Goal: Information Seeking & Learning: Learn about a topic

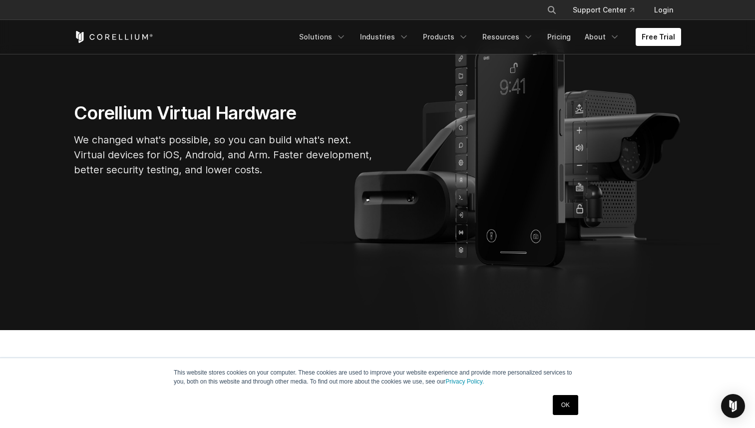
scroll to position [129, 0]
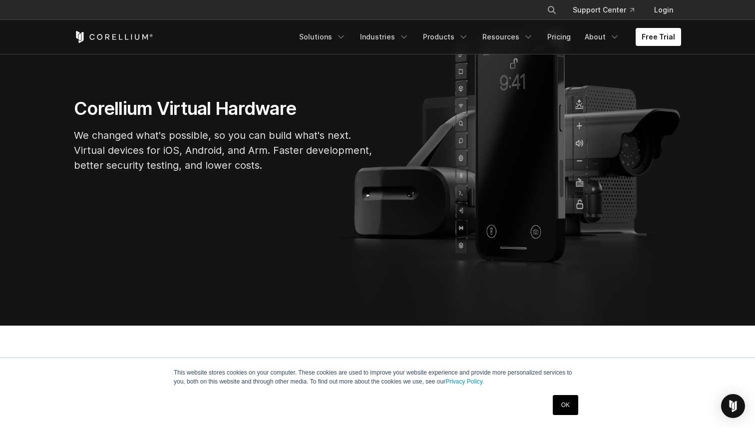
click at [89, 147] on p "We changed what's possible, so you can build what's next. Virtual devices for i…" at bounding box center [224, 150] width 300 height 45
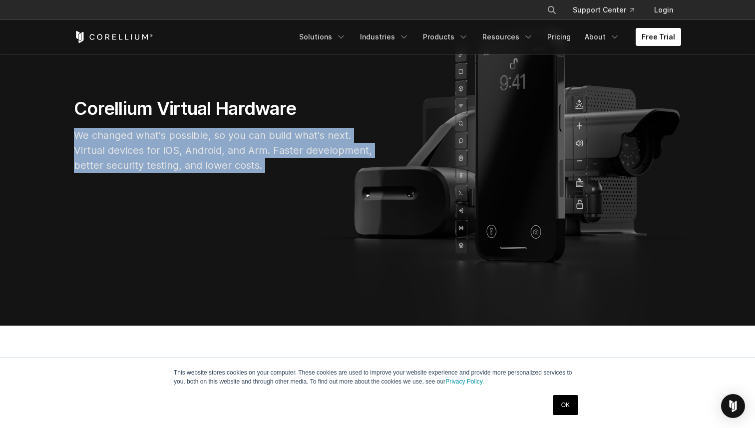
click at [89, 147] on p "We changed what's possible, so you can build what's next. Virtual devices for i…" at bounding box center [224, 150] width 300 height 45
copy div "We changed what's possible, so you can build what's next. Virtual devices for i…"
click at [237, 192] on section "Corellium Virtual Hardware We changed what's possible, so you can build what's …" at bounding box center [377, 139] width 755 height 373
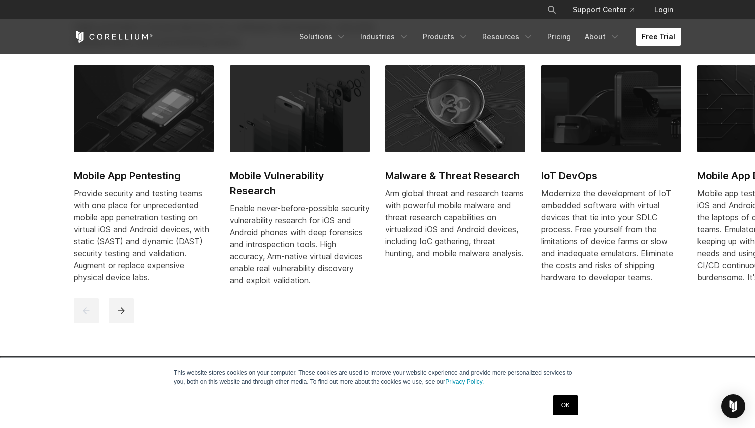
scroll to position [520, 0]
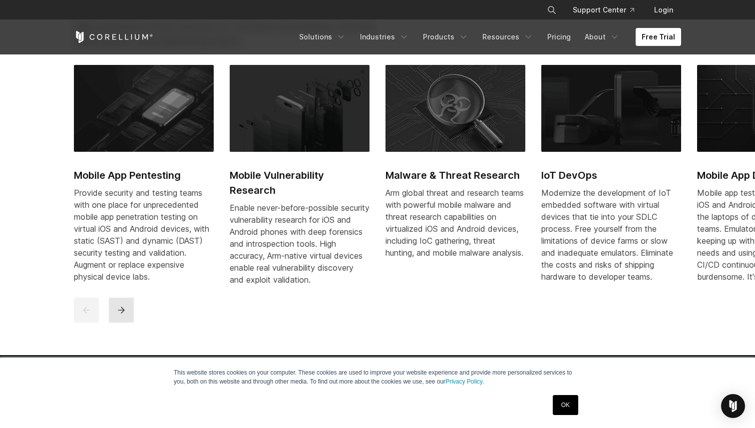
click at [124, 315] on icon "next" at bounding box center [121, 310] width 10 height 10
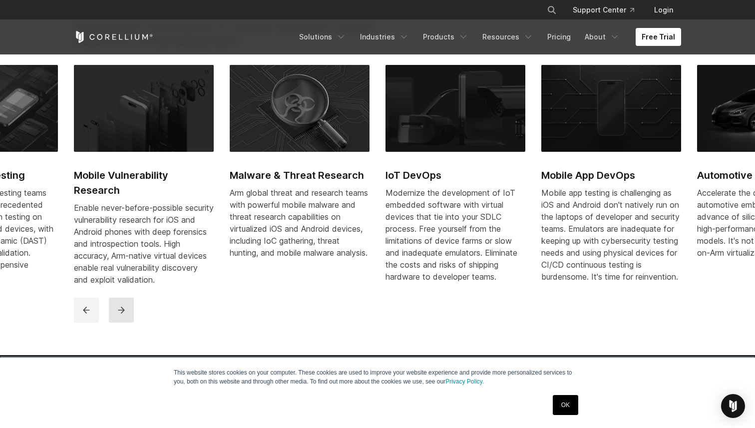
click at [124, 315] on icon "next" at bounding box center [121, 310] width 10 height 10
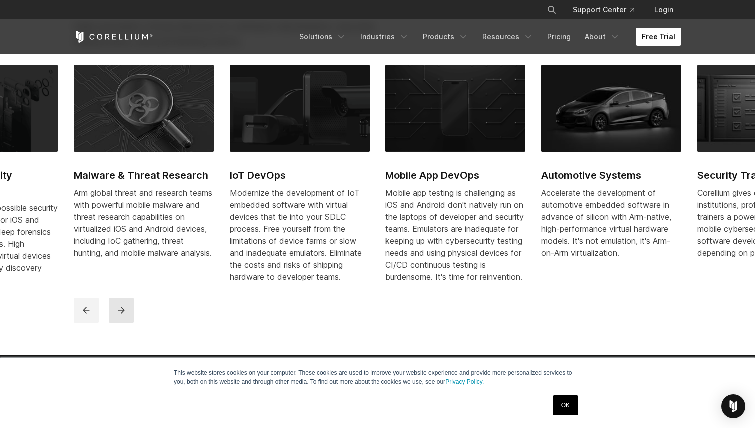
click at [124, 315] on icon "next" at bounding box center [121, 310] width 10 height 10
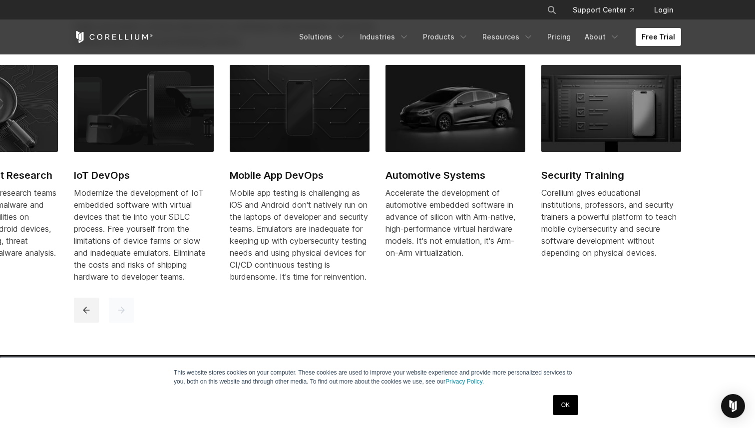
click at [124, 315] on icon "next" at bounding box center [121, 310] width 10 height 10
click at [90, 315] on icon "previous" at bounding box center [86, 310] width 10 height 10
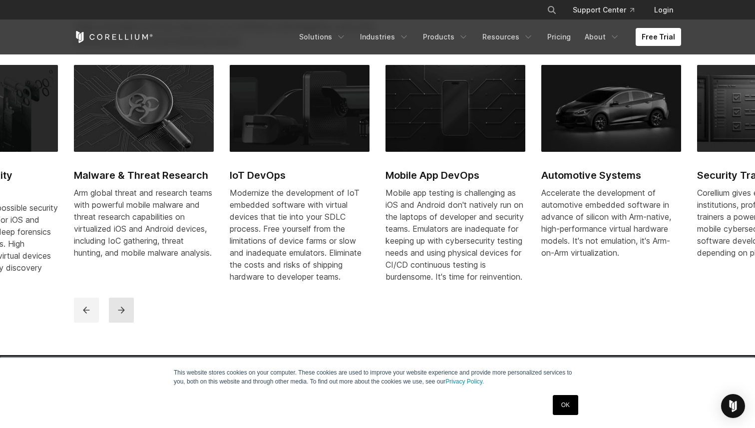
click at [120, 315] on icon "next" at bounding box center [121, 310] width 10 height 10
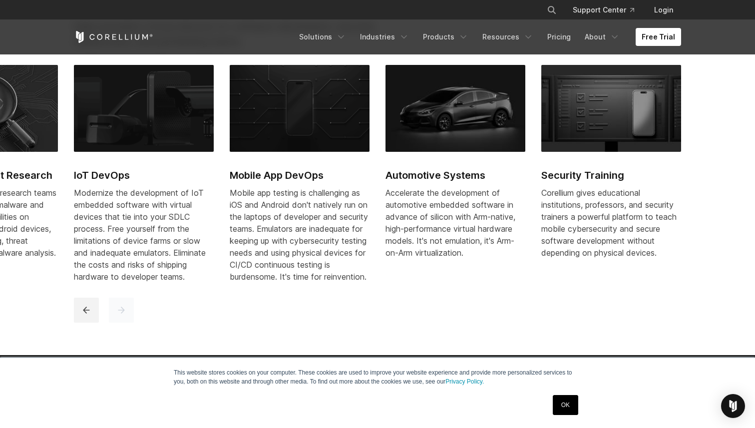
click at [120, 315] on icon "next" at bounding box center [121, 310] width 10 height 10
click at [90, 315] on icon "previous" at bounding box center [86, 310] width 10 height 10
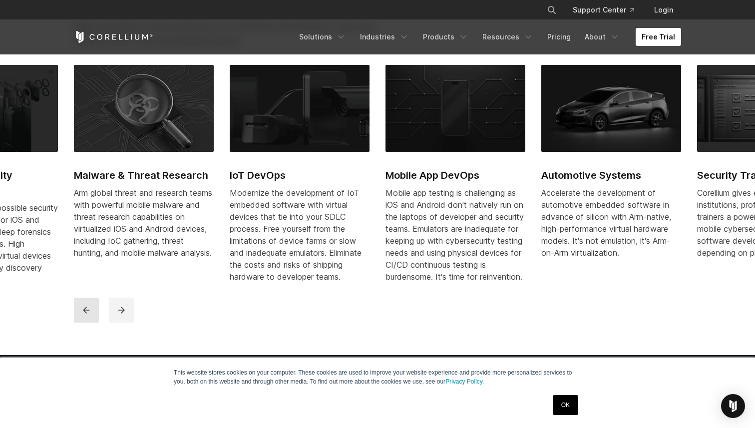
click at [90, 315] on icon "previous" at bounding box center [86, 310] width 10 height 10
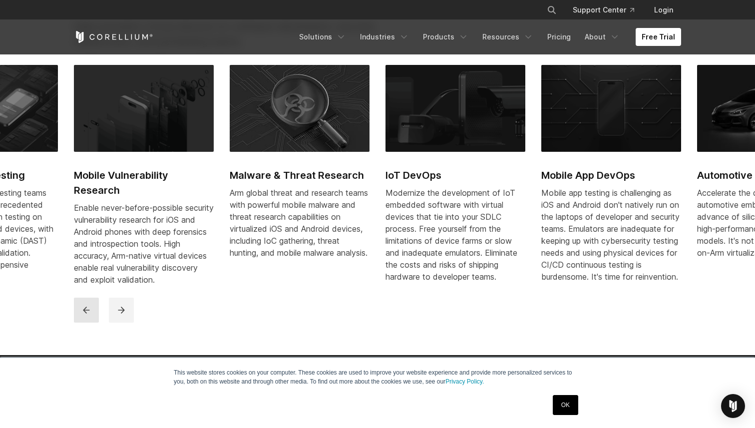
click at [90, 315] on icon "previous" at bounding box center [86, 310] width 10 height 10
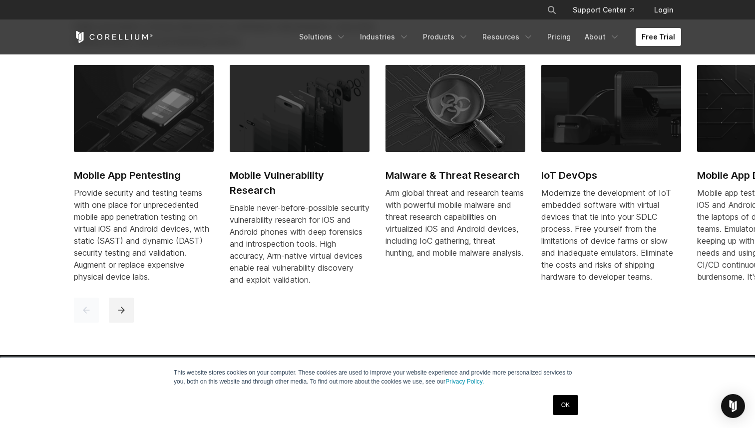
click at [90, 315] on icon "previous" at bounding box center [86, 310] width 10 height 10
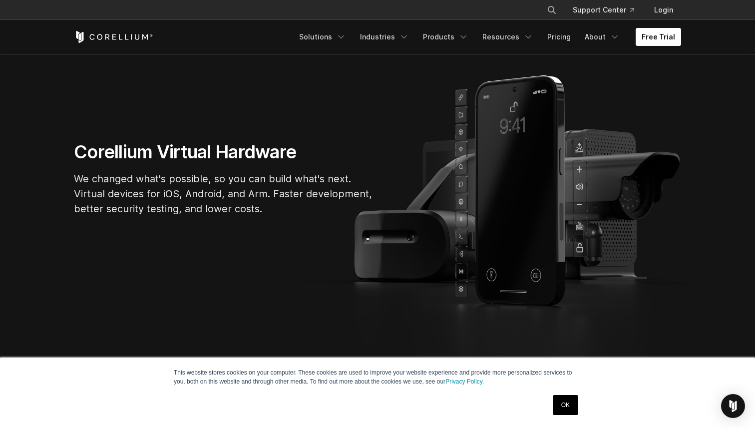
scroll to position [0, 0]
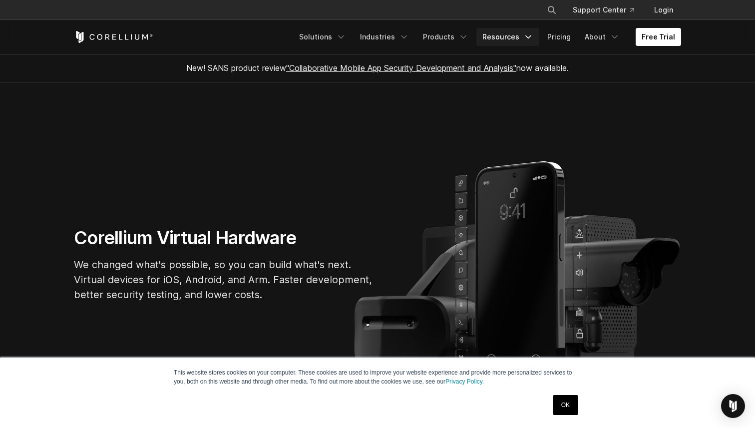
click at [530, 34] on icon "Navigation Menu" at bounding box center [529, 37] width 10 height 10
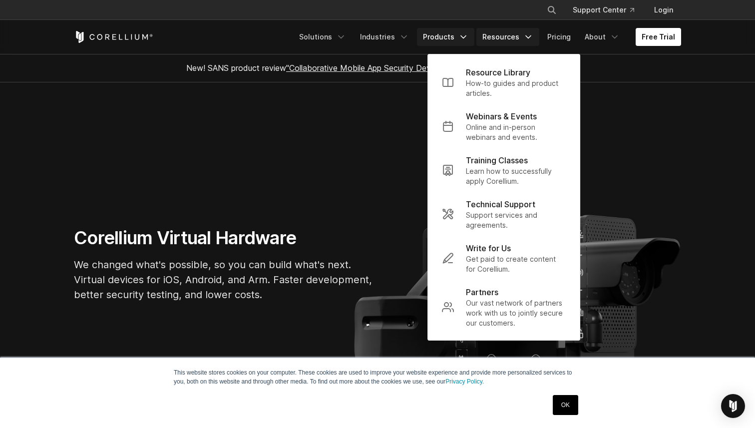
click at [465, 33] on icon "Navigation Menu" at bounding box center [464, 37] width 10 height 10
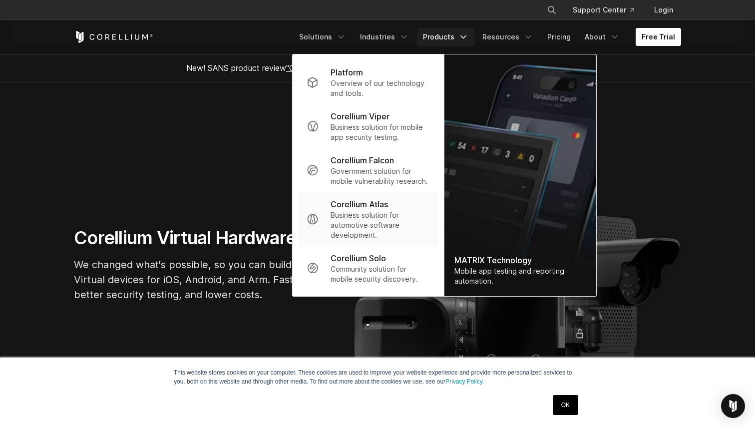
click at [380, 213] on p "Business solution for automotive software development." at bounding box center [380, 225] width 99 height 30
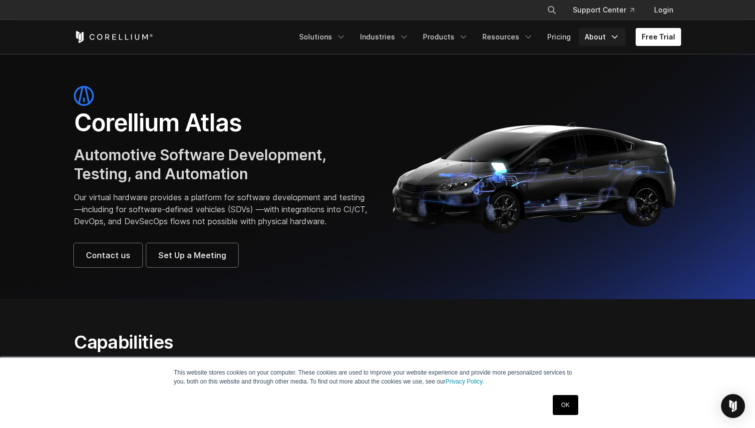
click at [615, 35] on icon "Navigation Menu" at bounding box center [615, 37] width 10 height 10
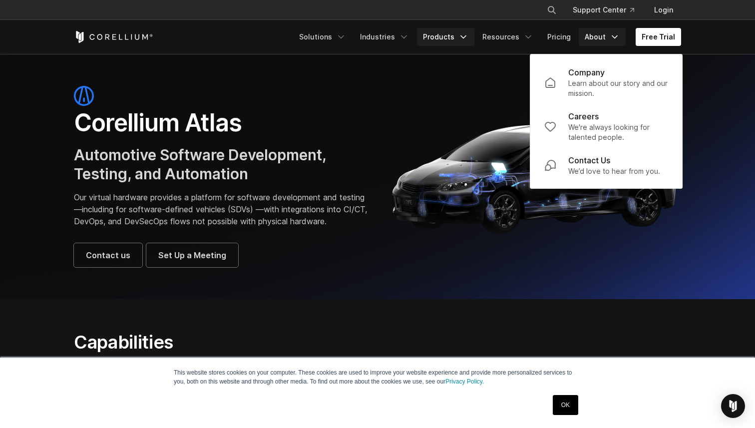
click at [468, 33] on icon "Navigation Menu" at bounding box center [464, 37] width 10 height 10
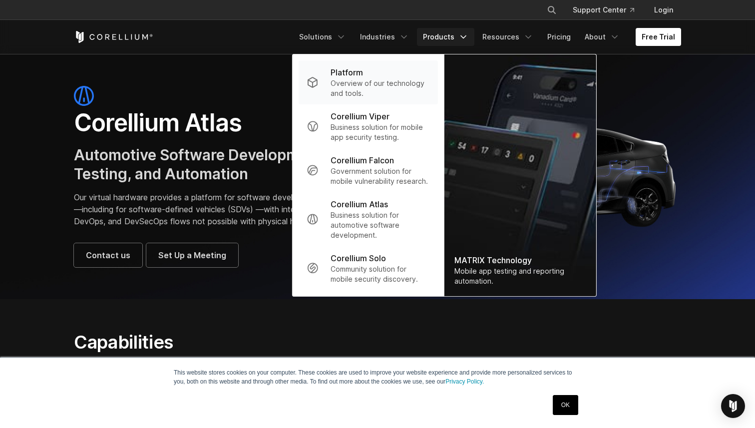
click at [371, 80] on p "Overview of our technology and tools." at bounding box center [380, 88] width 99 height 20
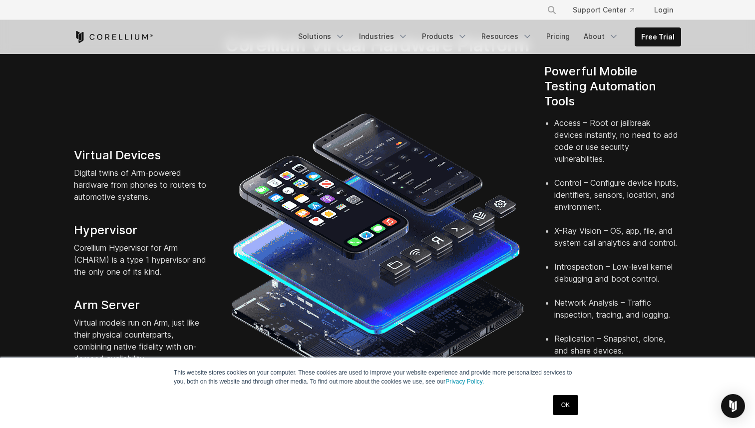
scroll to position [221, 0]
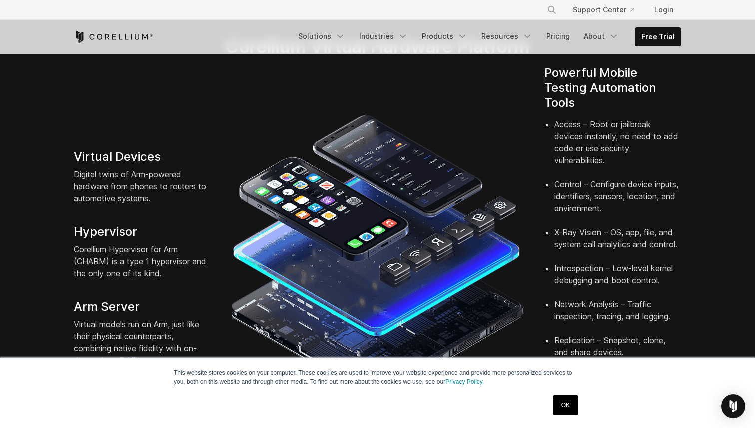
click at [605, 118] on li "Access – Root or jailbreak devices instantly, no need to add code or use securi…" at bounding box center [618, 148] width 127 height 60
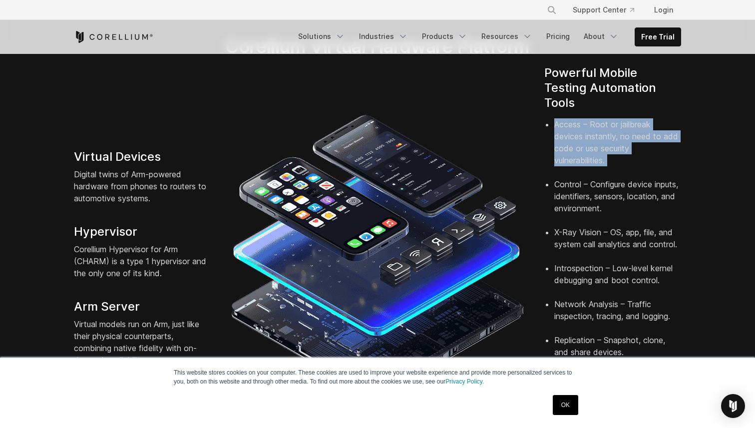
click at [605, 118] on li "Access – Root or jailbreak devices instantly, no need to add code or use securi…" at bounding box center [618, 148] width 127 height 60
copy li "Access – Root or jailbreak devices instantly, no need to add code or use securi…"
click at [652, 141] on li "Access – Root or jailbreak devices instantly, no need to add code or use securi…" at bounding box center [618, 148] width 127 height 60
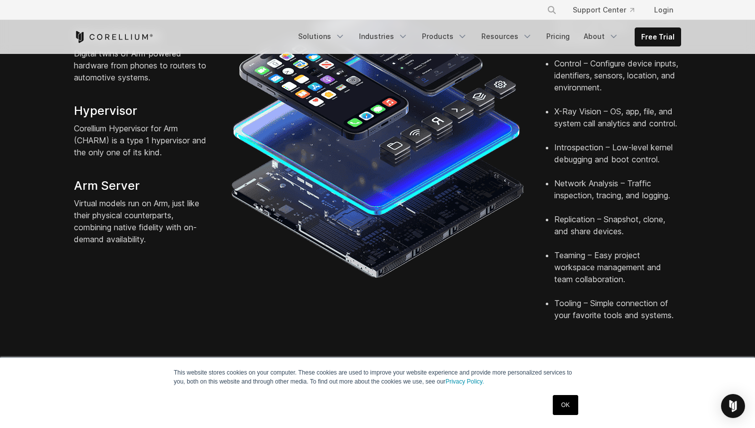
scroll to position [343, 0]
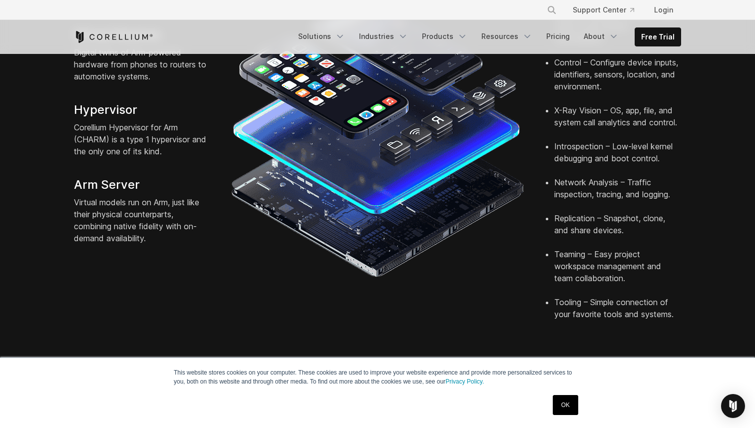
click at [577, 176] on li "Network Analysis – Traffic inspection, tracing, and logging." at bounding box center [618, 194] width 127 height 36
copy li "Network Analysis – Traffic inspection, tracing, and logging."
click at [632, 212] on li "Replication – Snapshot, clone, and share devices." at bounding box center [618, 230] width 127 height 36
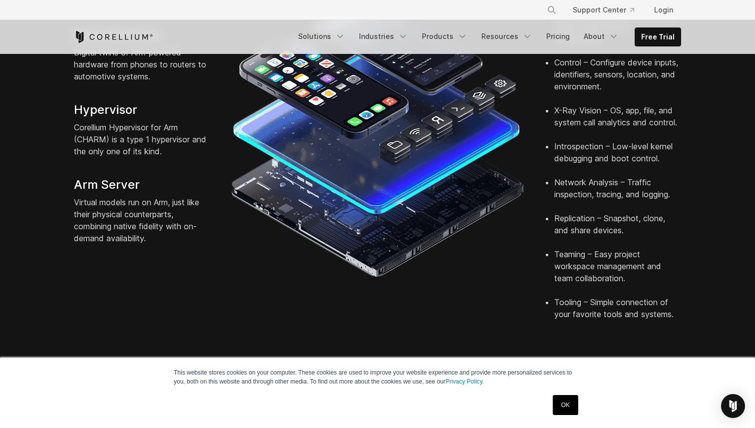
click at [620, 180] on li "Network Analysis – Traffic inspection, tracing, and logging." at bounding box center [618, 194] width 127 height 36
copy li "Network Analysis – Traffic inspection, tracing, and logging."
click at [615, 212] on li "Replication – Snapshot, clone, and share devices." at bounding box center [618, 230] width 127 height 36
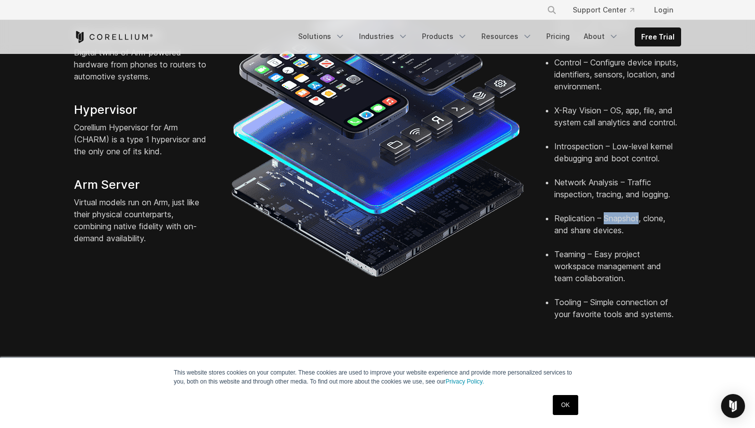
click at [615, 212] on li "Replication – Snapshot, clone, and share devices." at bounding box center [618, 230] width 127 height 36
copy li "Replication – Snapshot, clone, and share devices."
click at [671, 232] on li "Replication – Snapshot, clone, and share devices." at bounding box center [618, 230] width 127 height 36
click at [580, 248] on li "Teaming – Easy project workspace management and team collaboration." at bounding box center [618, 272] width 127 height 48
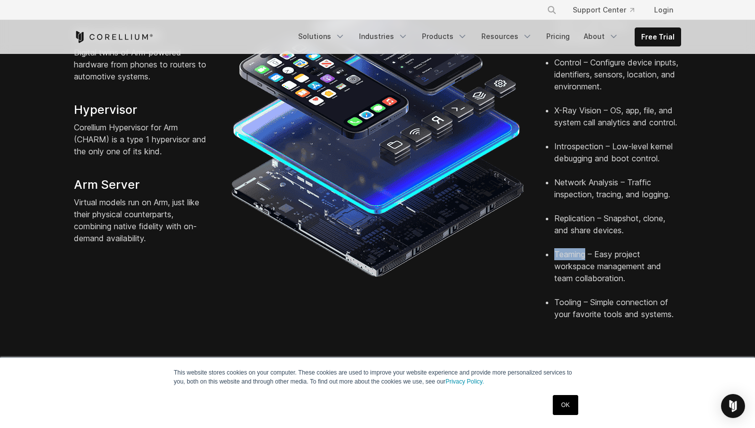
click at [580, 248] on li "Teaming – Easy project workspace management and team collaboration." at bounding box center [618, 272] width 127 height 48
copy li "Teaming – Easy project workspace management and team collaboration."
click at [646, 296] on li "Tooling – Simple connection of your favorite tools and systems." at bounding box center [618, 308] width 127 height 24
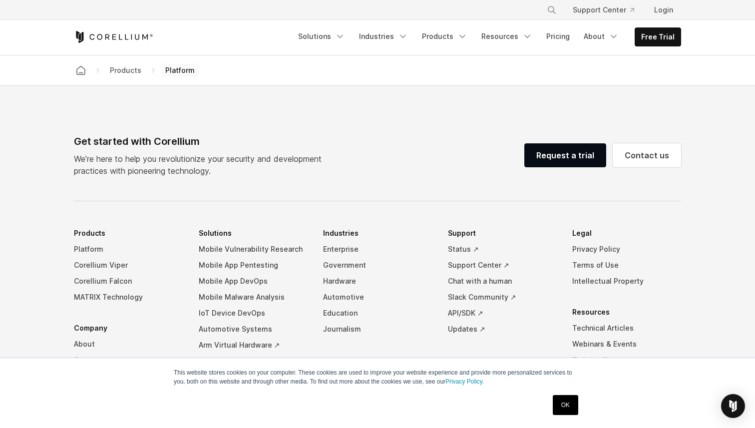
scroll to position [4369, 0]
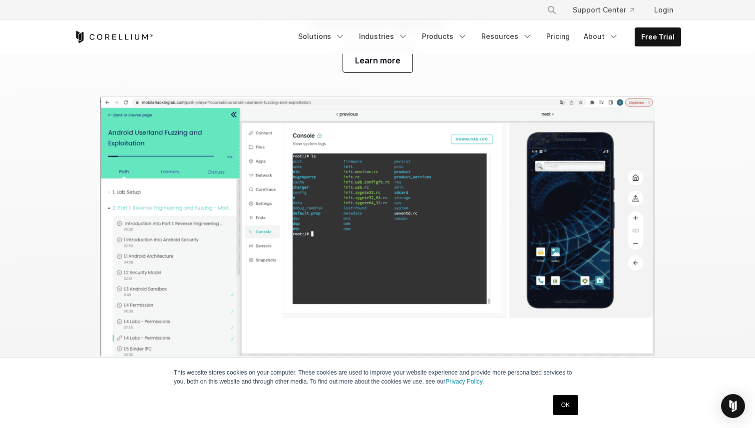
scroll to position [3214, 0]
